Goal: Navigation & Orientation: Find specific page/section

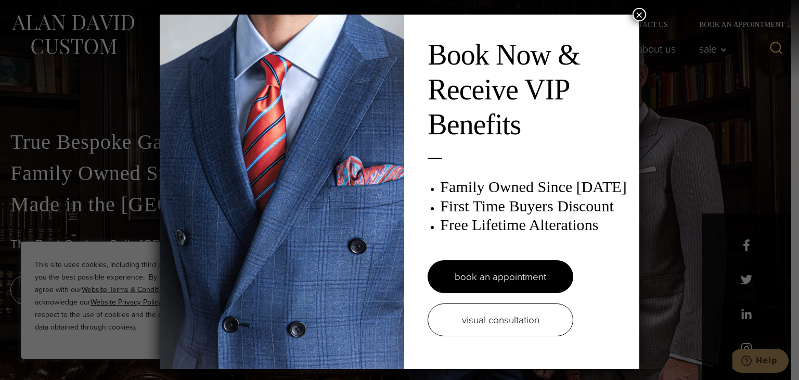
click at [635, 15] on button "×" at bounding box center [640, 15] width 14 height 14
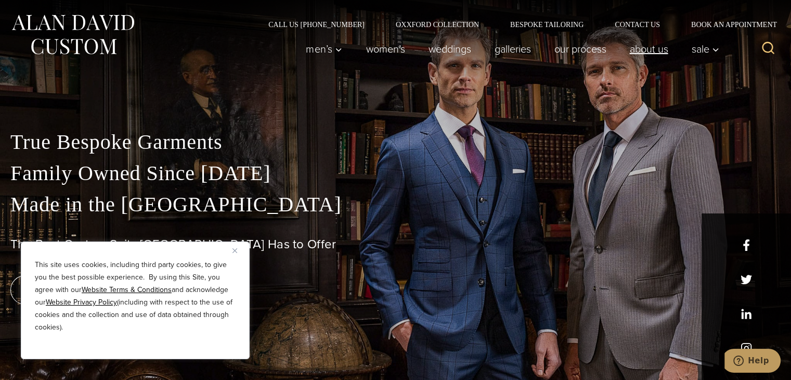
click at [653, 45] on link "About Us" at bounding box center [649, 49] width 62 height 21
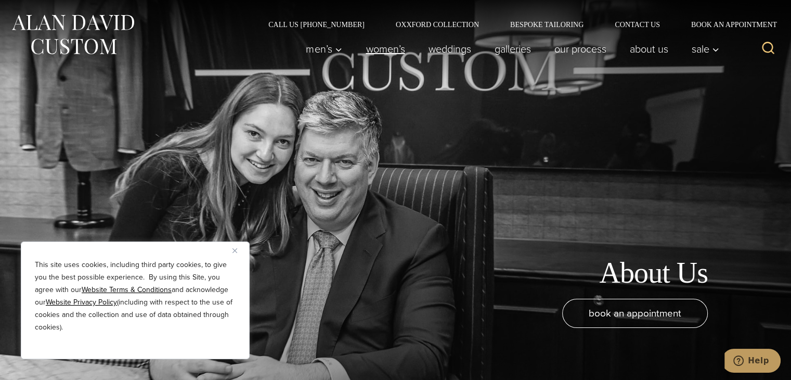
click at [379, 46] on link "Women’s" at bounding box center [385, 49] width 62 height 21
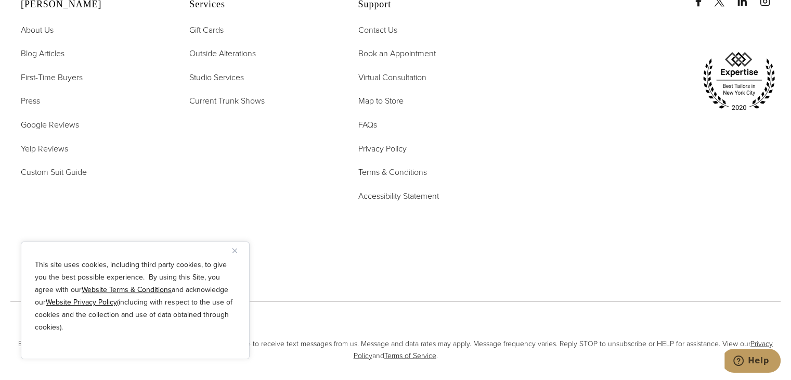
scroll to position [6274, 0]
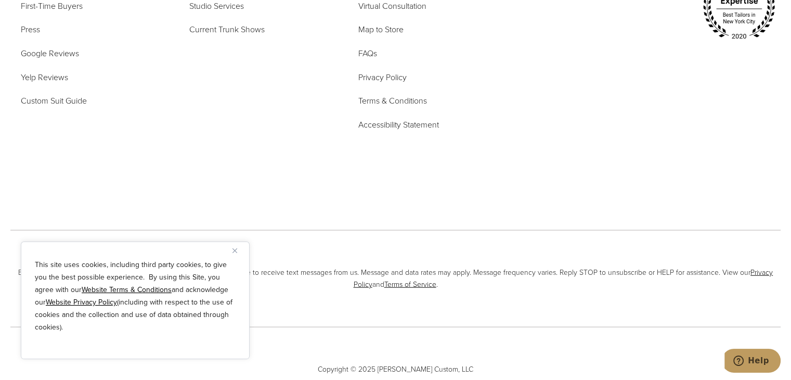
drag, startPoint x: 798, startPoint y: 19, endPoint x: 799, endPoint y: 385, distance: 366.3
click at [551, 92] on div at bounding box center [647, 34] width 270 height 292
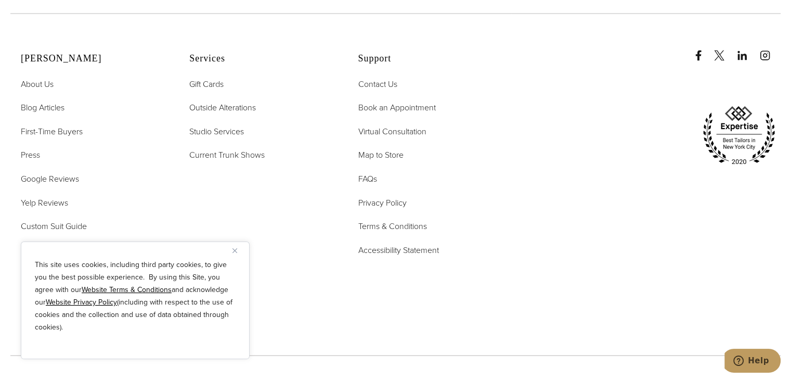
scroll to position [6149, 0]
click at [377, 148] on span "Map to Store" at bounding box center [380, 154] width 45 height 12
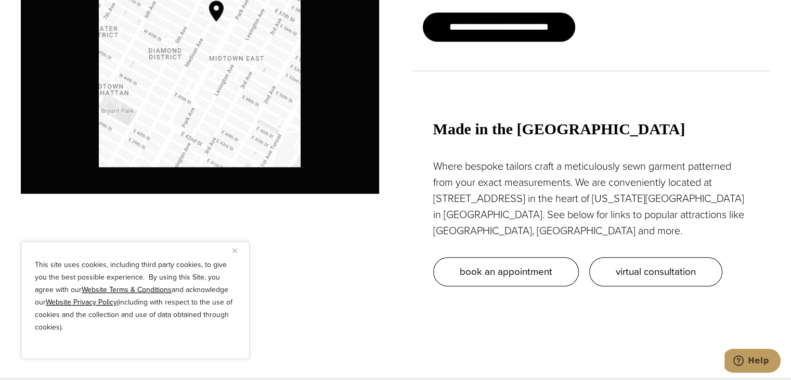
scroll to position [908, 0]
